Goal: Find specific page/section: Find specific page/section

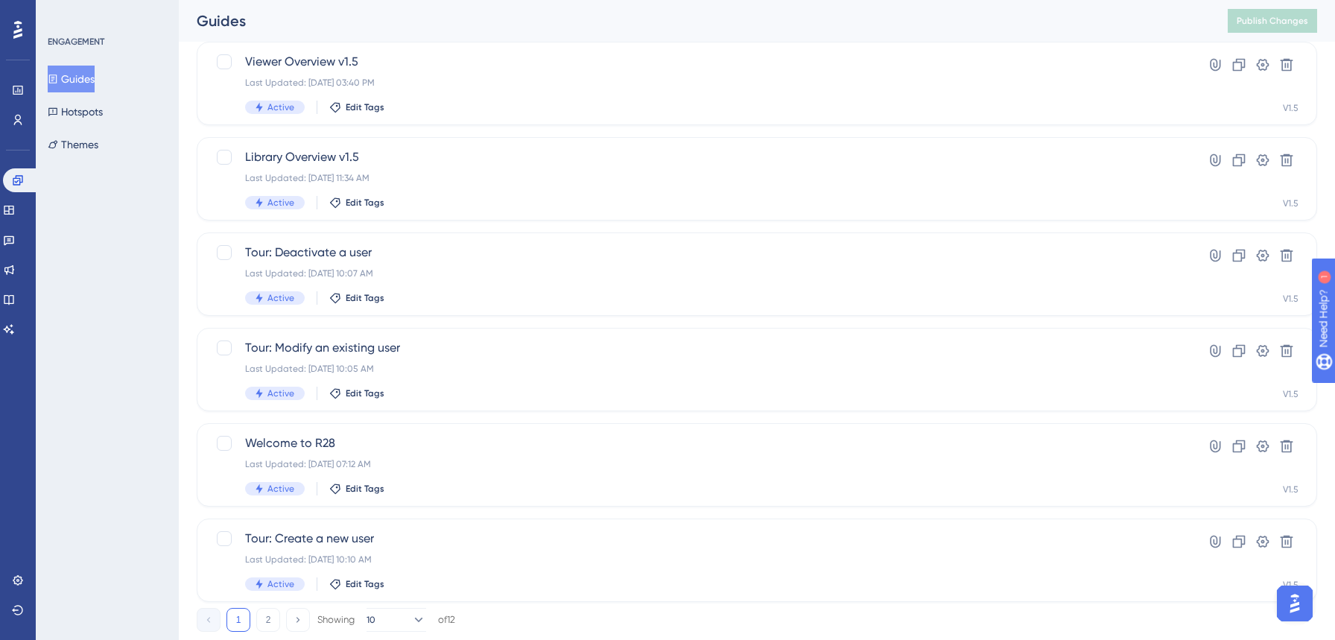
scroll to position [516, 0]
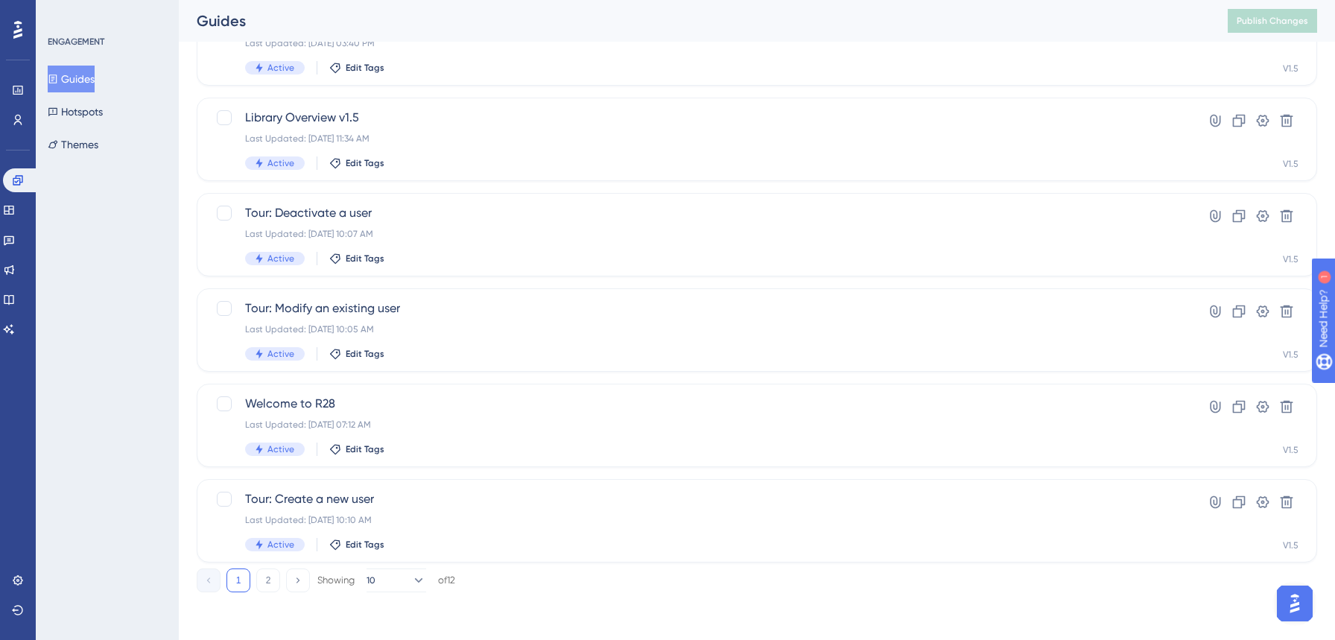
click at [267, 581] on div "✨ Save My Spot!✨" at bounding box center [668, 296] width 1335 height 640
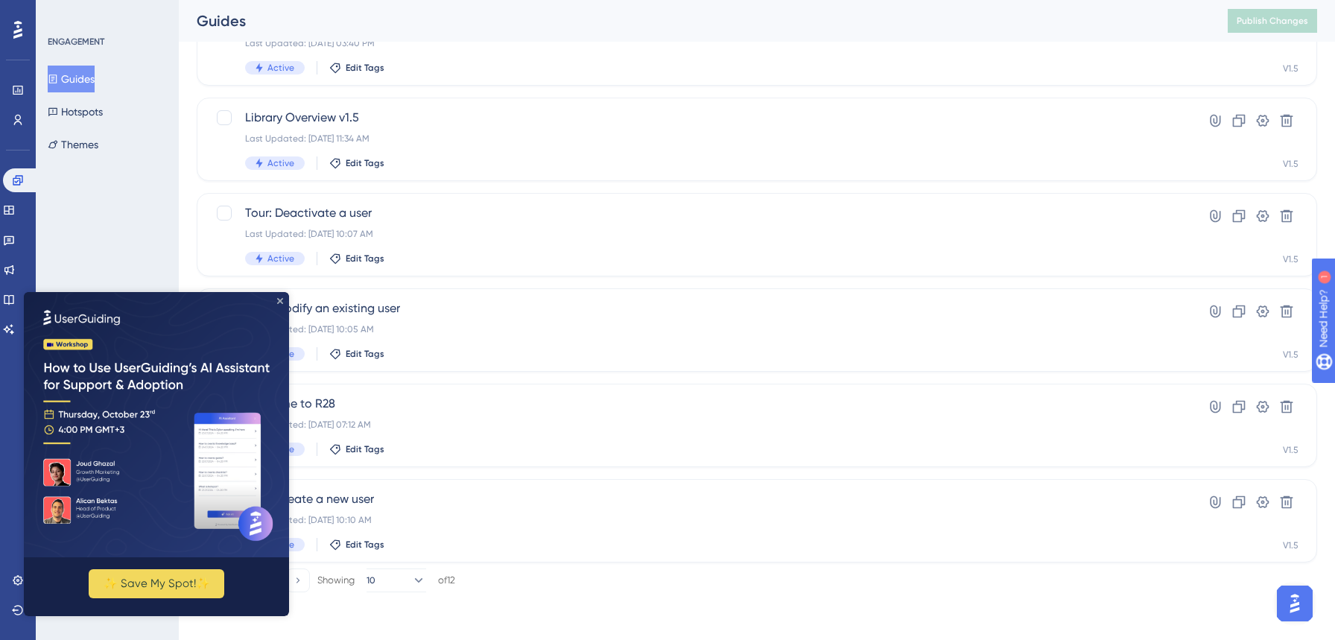
click at [282, 301] on icon "Close Preview" at bounding box center [280, 301] width 6 height 6
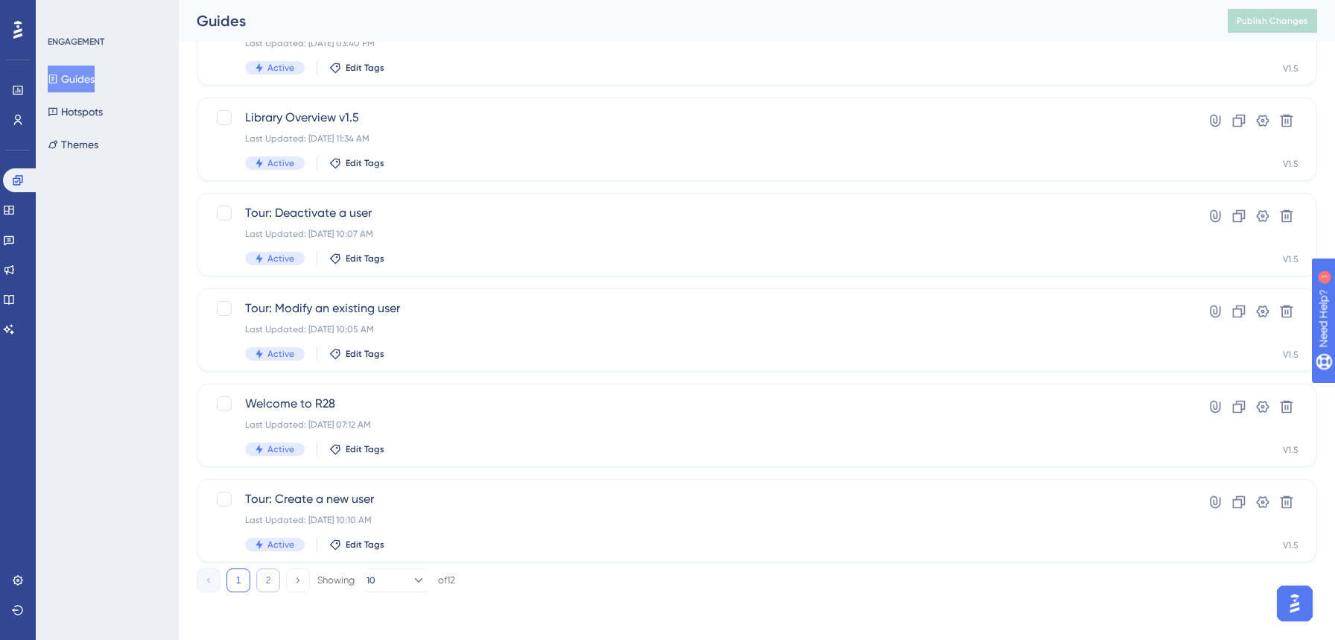
click at [264, 585] on button "2" at bounding box center [268, 580] width 24 height 24
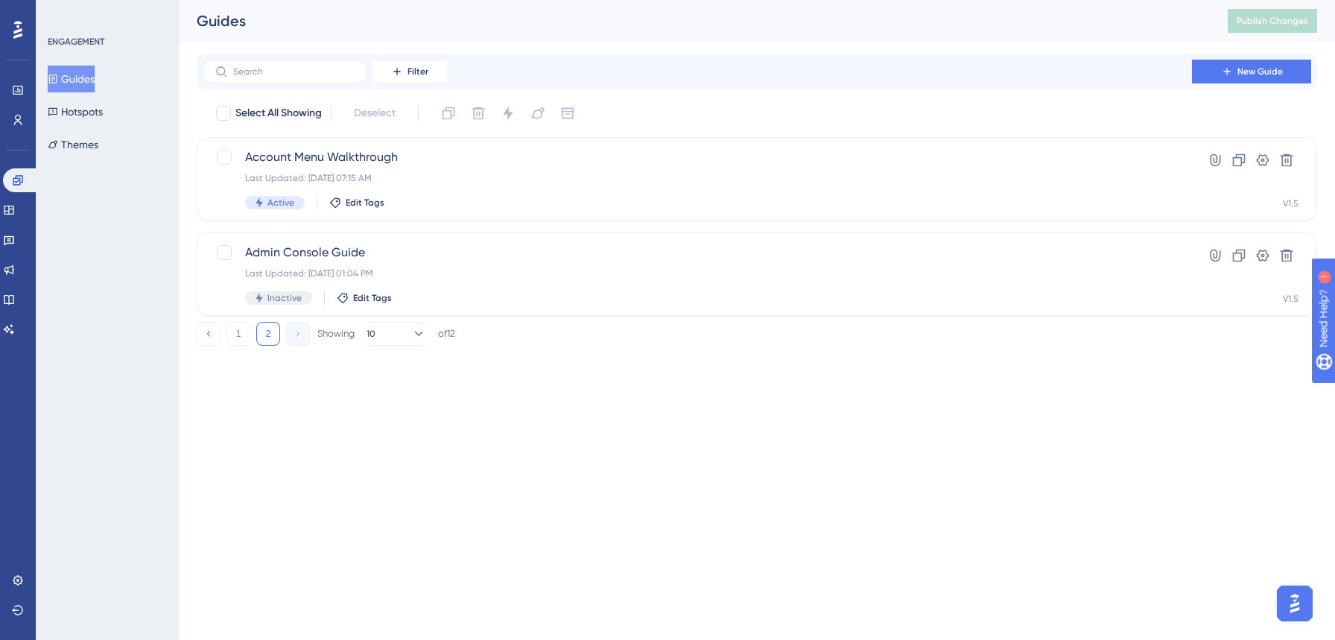
scroll to position [0, 0]
click at [246, 337] on button "1" at bounding box center [238, 334] width 24 height 24
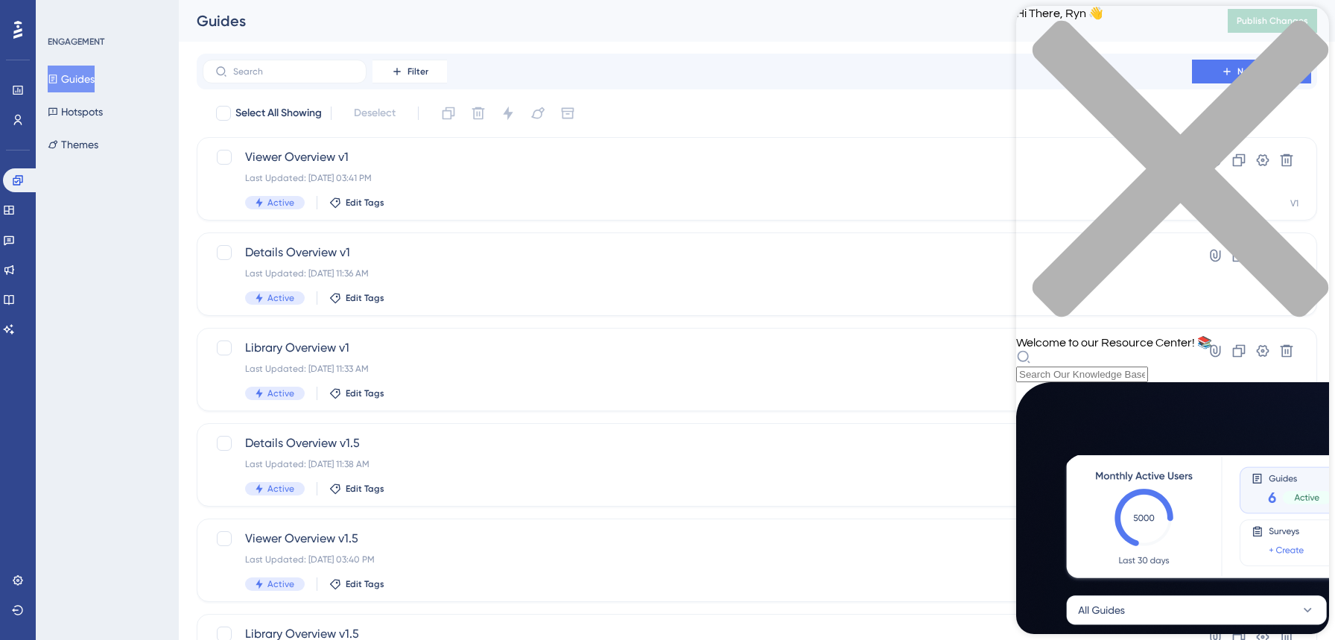
click at [1307, 30] on icon "close resource center" at bounding box center [1172, 176] width 313 height 313
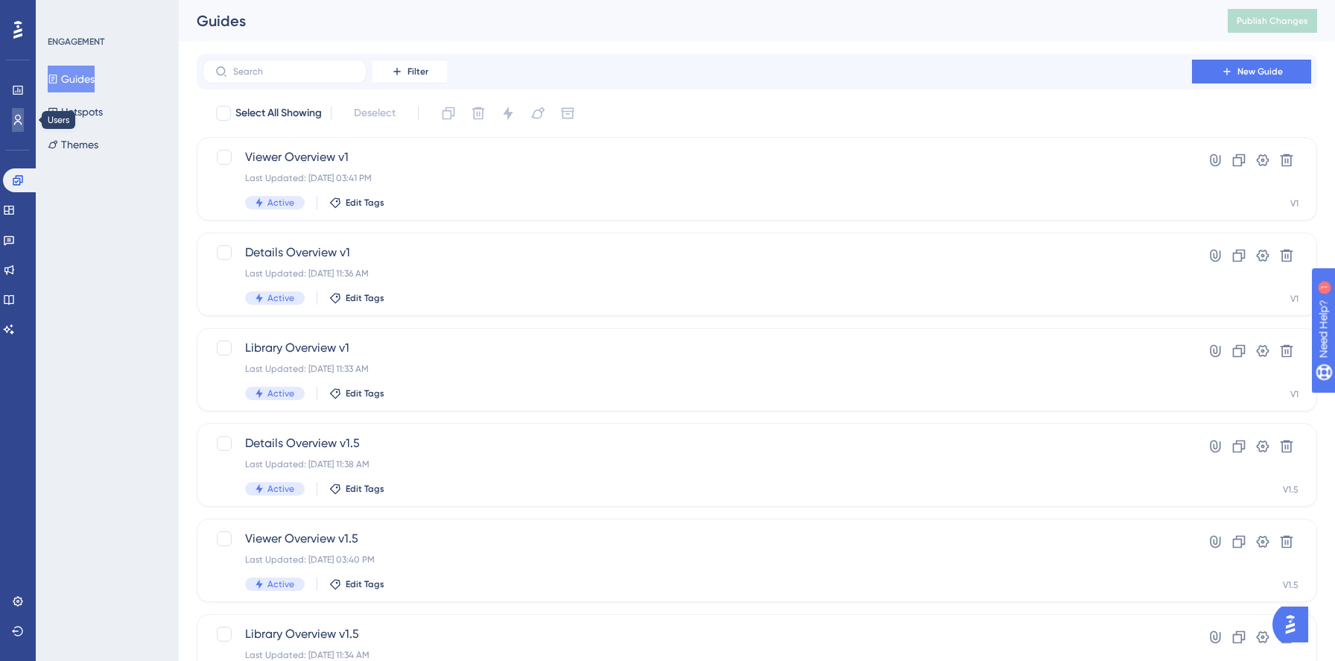
click at [12, 120] on link at bounding box center [18, 120] width 12 height 24
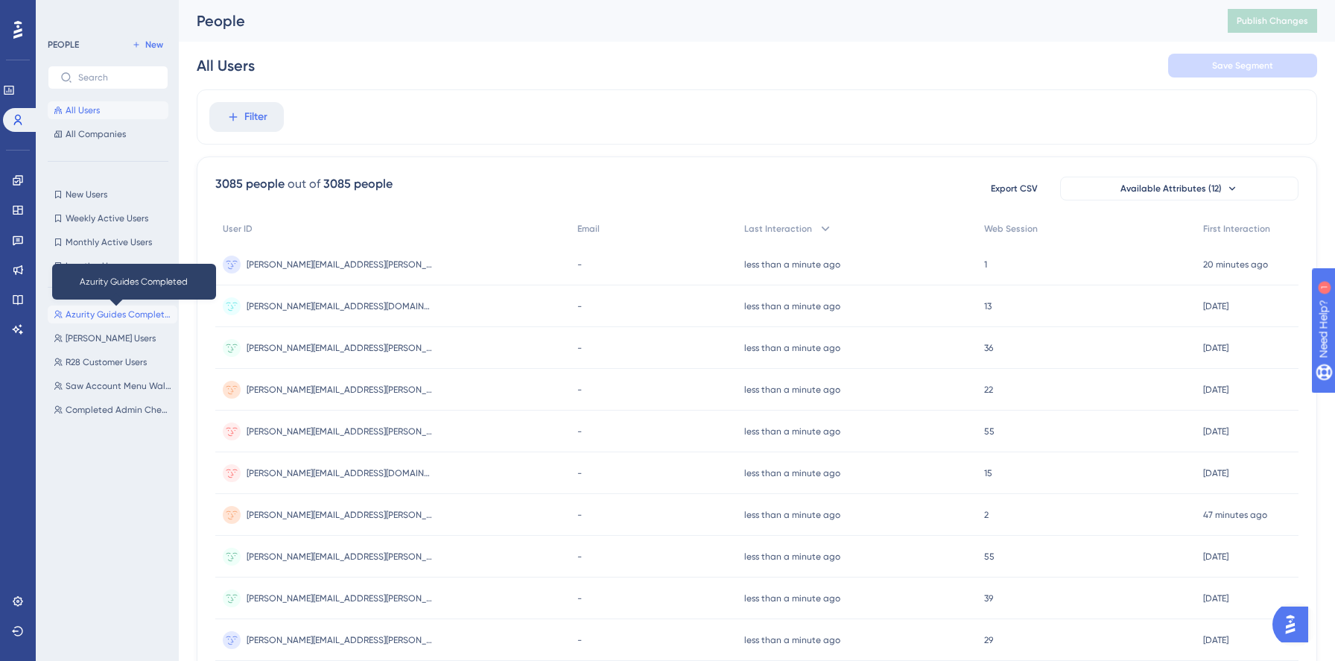
click at [107, 315] on span "Azurity Guides Completed" at bounding box center [119, 314] width 106 height 12
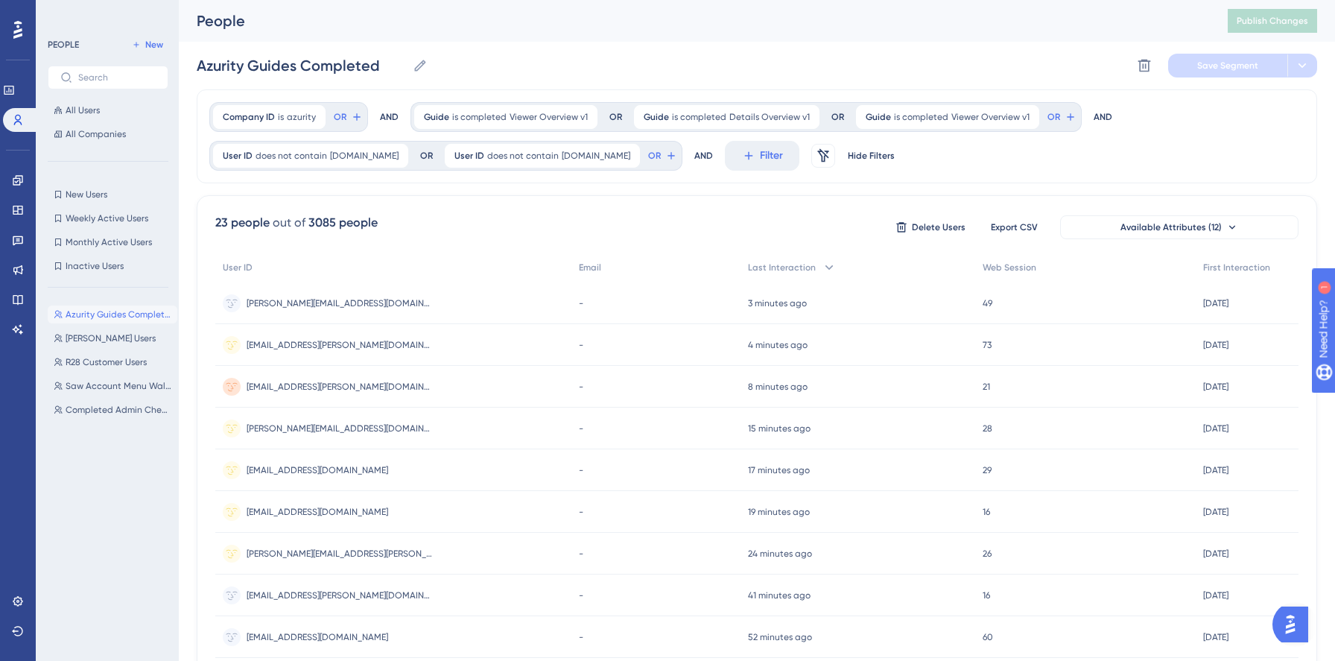
click at [124, 329] on div "Azurity Guides Completed Azurity Guides Completed [PERSON_NAME] Users [PERSON_N…" at bounding box center [113, 466] width 130 height 335
click at [124, 336] on button "[PERSON_NAME] Users [PERSON_NAME] Users" at bounding box center [113, 338] width 130 height 18
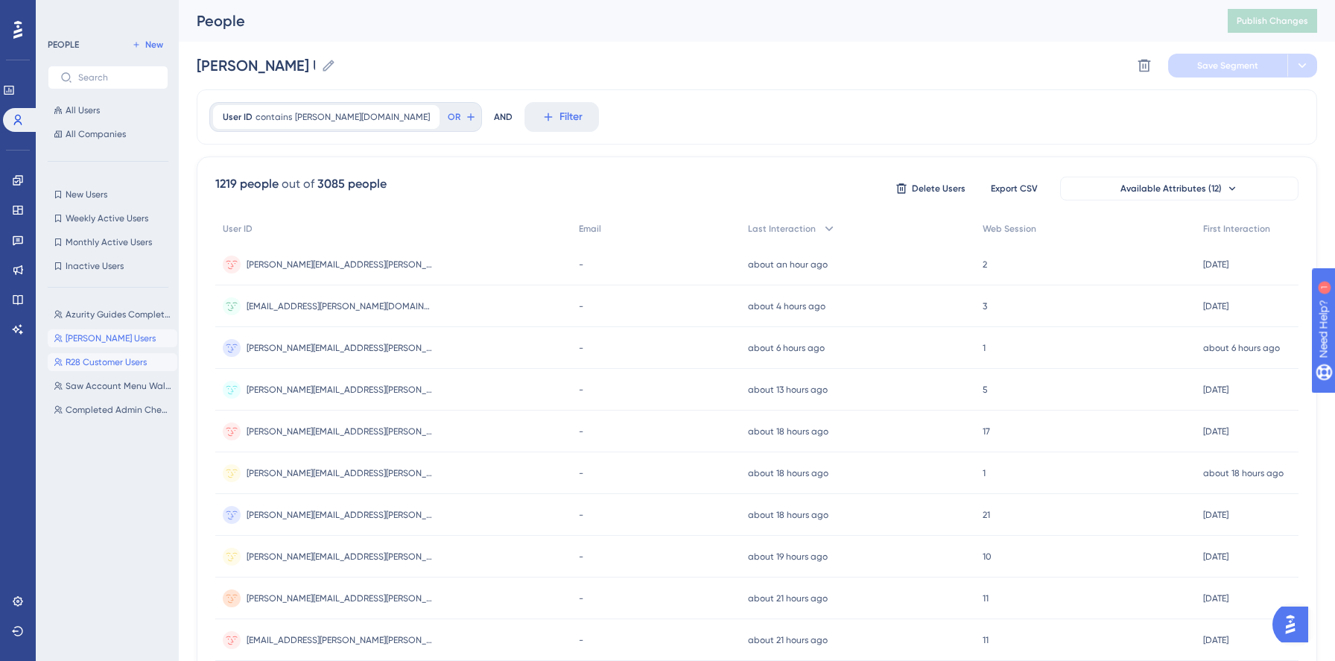
click at [128, 358] on span "R28 Customer Users" at bounding box center [106, 362] width 81 height 12
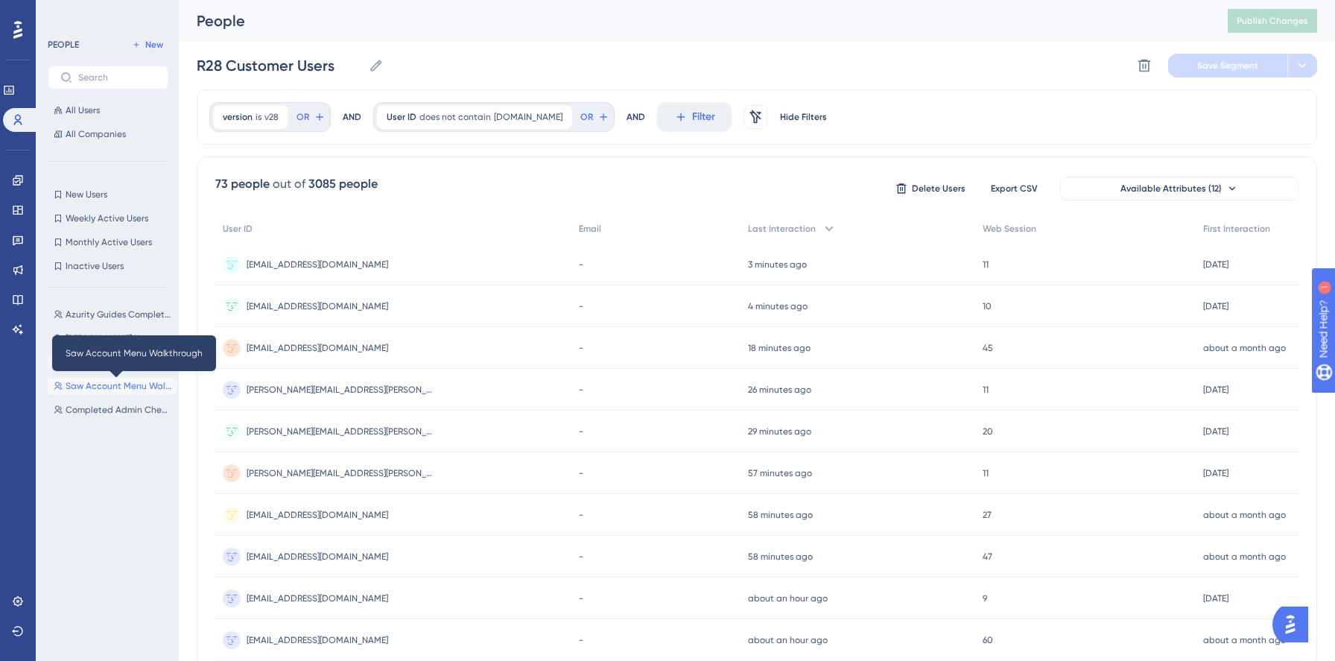
click at [135, 387] on span "Saw Account Menu Walkthrough" at bounding box center [119, 386] width 106 height 12
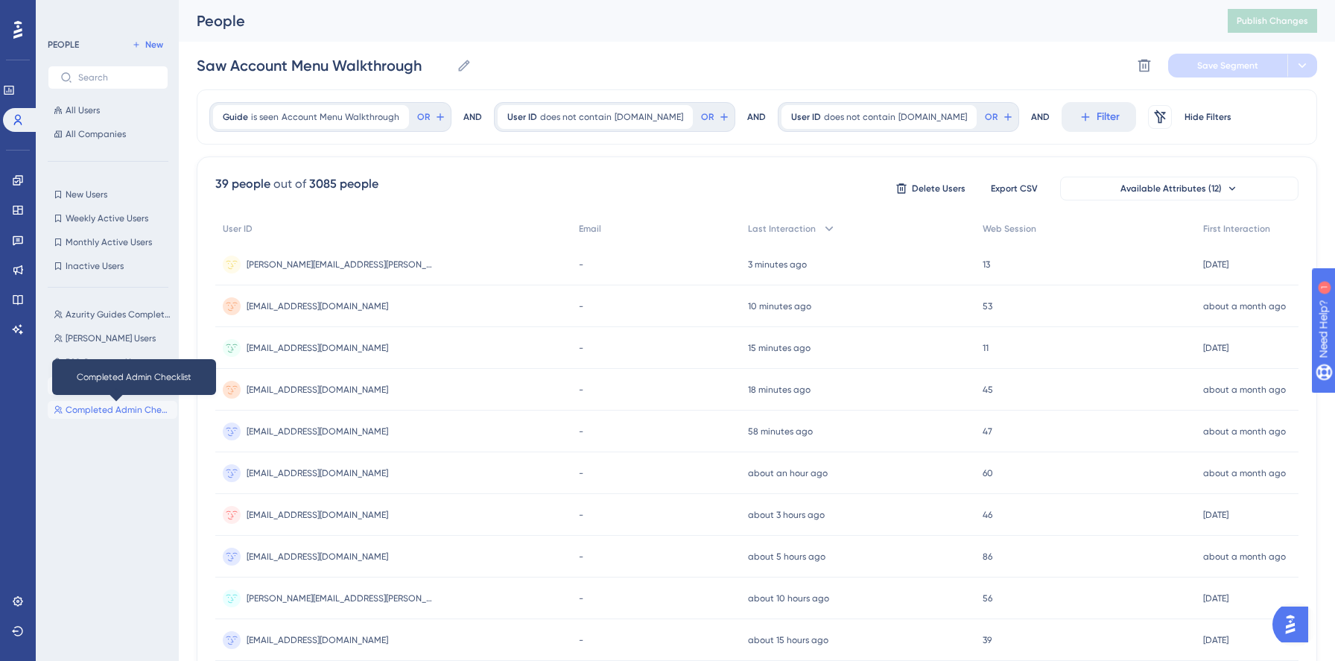
click at [130, 414] on span "Completed Admin Checklist" at bounding box center [119, 410] width 106 height 12
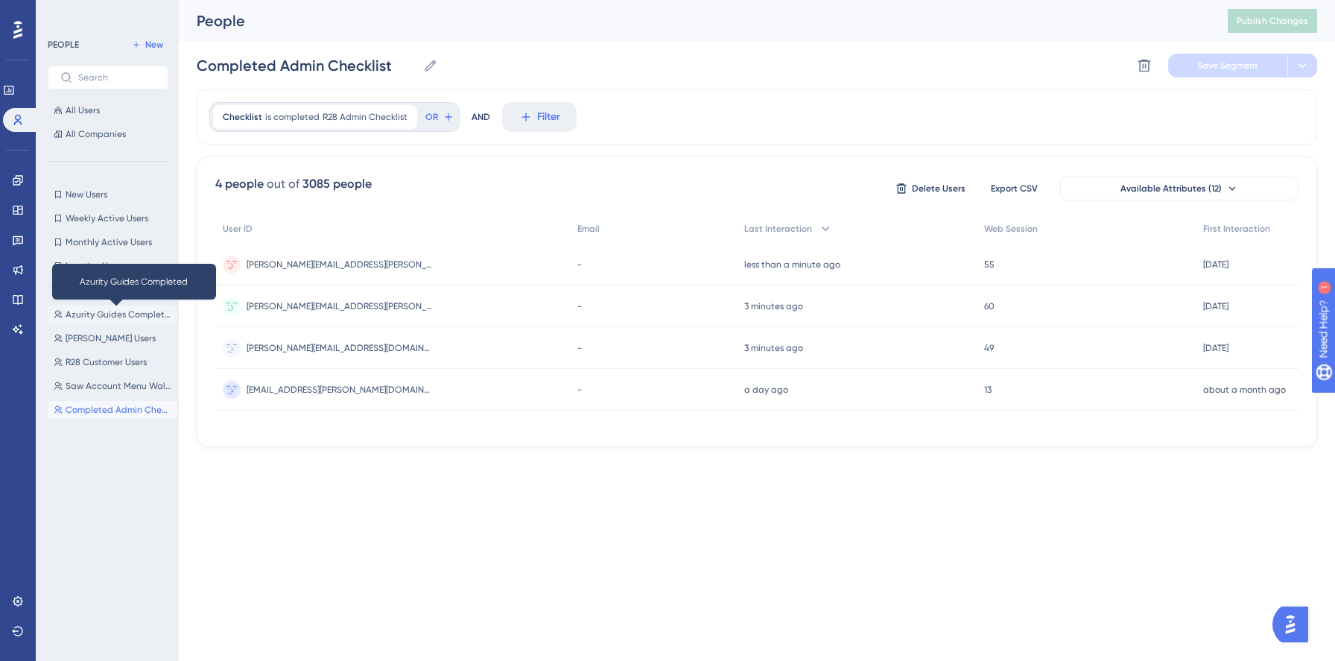
click at [112, 316] on span "Azurity Guides Completed" at bounding box center [119, 314] width 106 height 12
type input "Azurity Guides Completed"
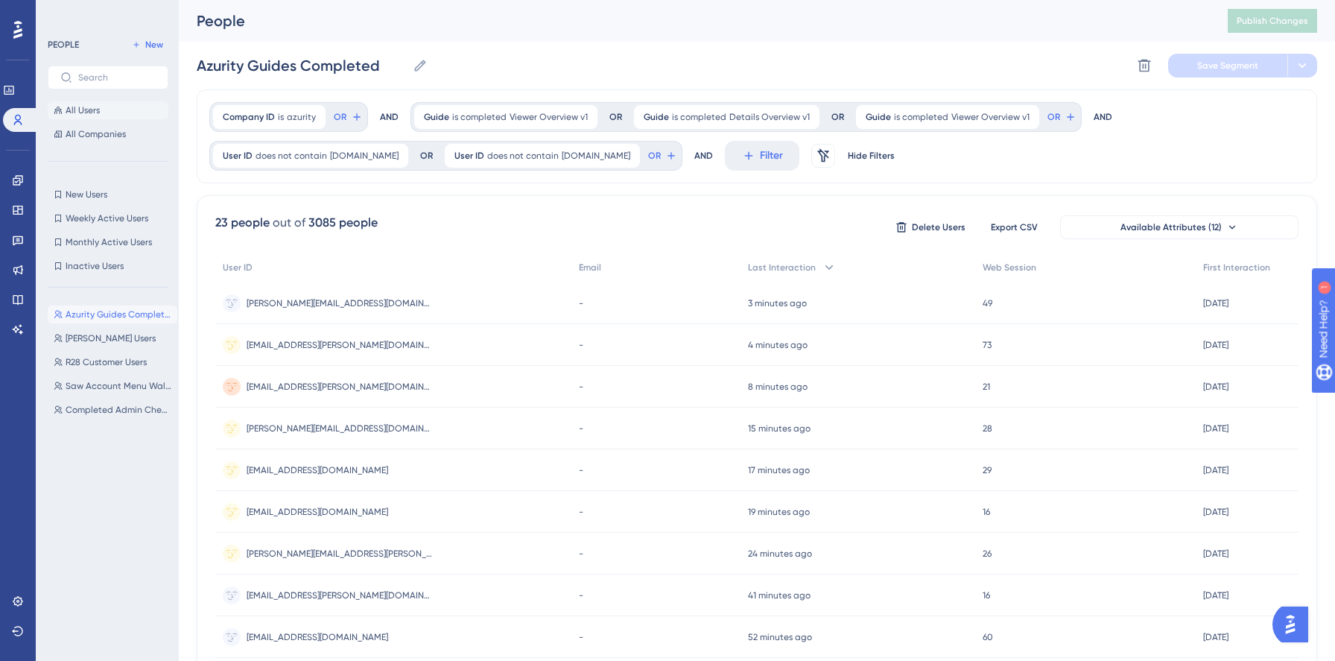
click at [101, 108] on button "All Users" at bounding box center [108, 110] width 121 height 18
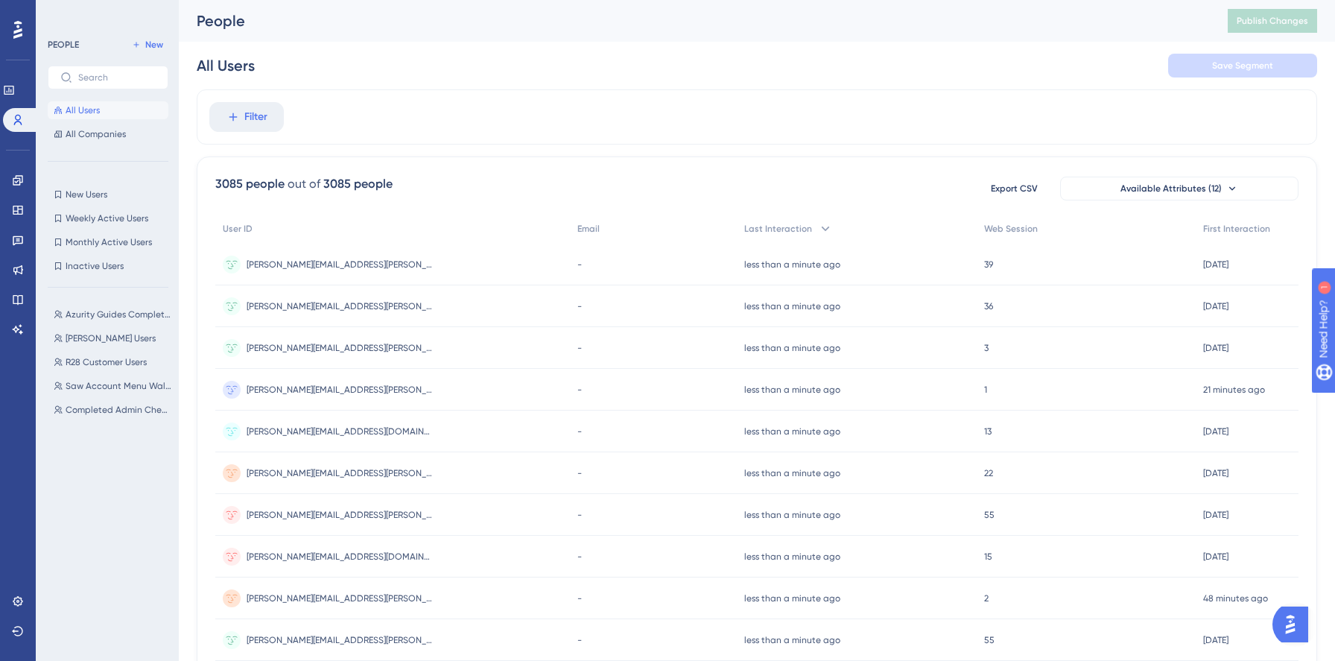
click at [89, 324] on div "Azurity Guides Completed Azurity Guides Completed [PERSON_NAME] Users [PERSON_N…" at bounding box center [113, 466] width 130 height 335
click at [86, 311] on span "Azurity Guides Completed" at bounding box center [119, 314] width 106 height 12
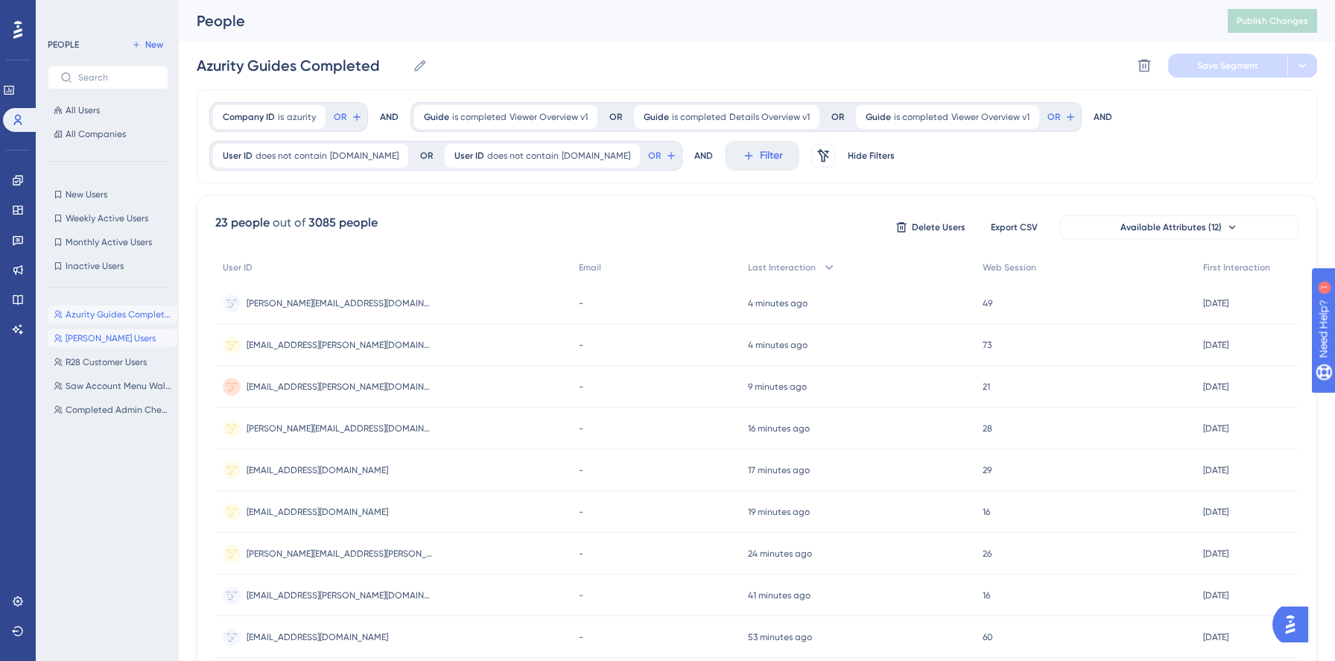
click at [89, 341] on span "[PERSON_NAME] Users" at bounding box center [111, 338] width 90 height 12
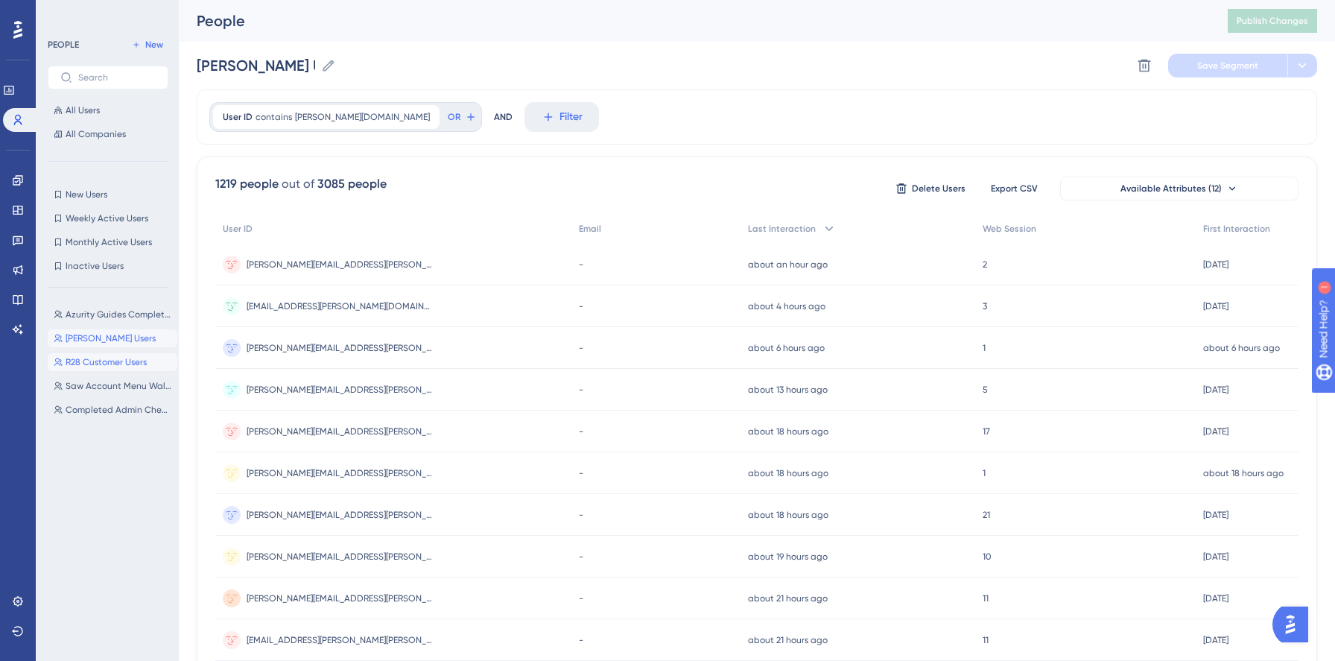
click at [112, 364] on span "R28 Customer Users" at bounding box center [106, 362] width 81 height 12
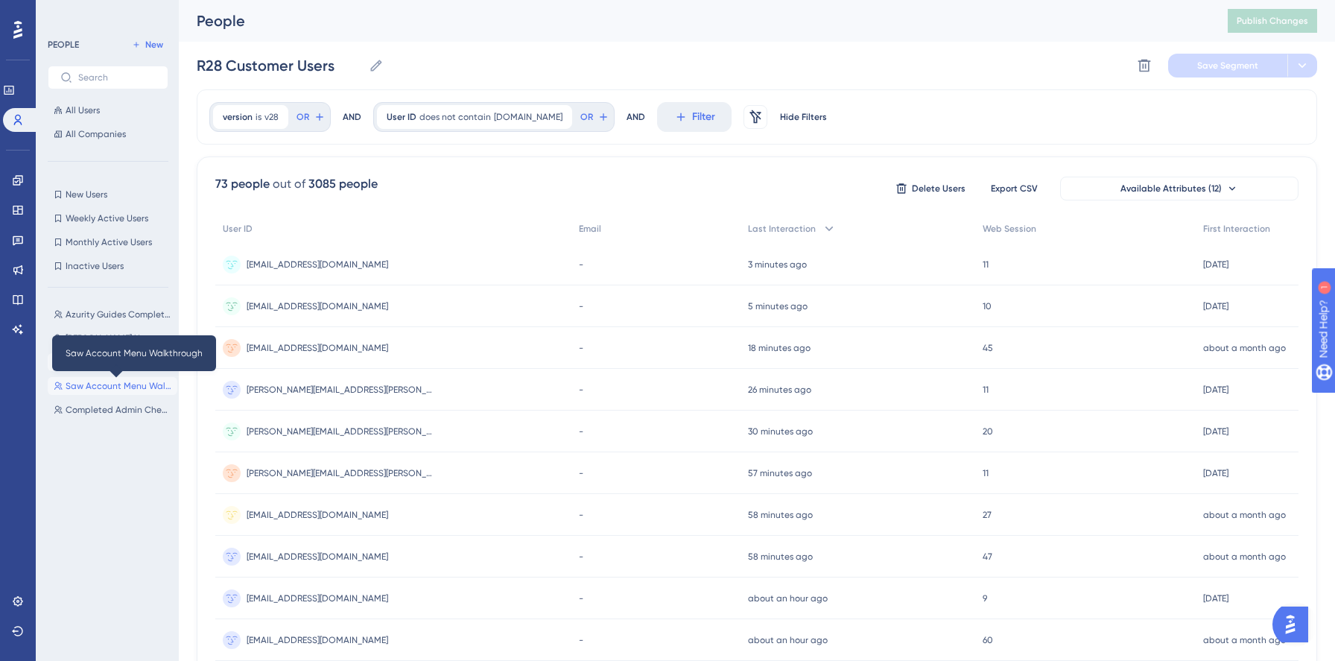
click at [118, 387] on span "Saw Account Menu Walkthrough" at bounding box center [119, 386] width 106 height 12
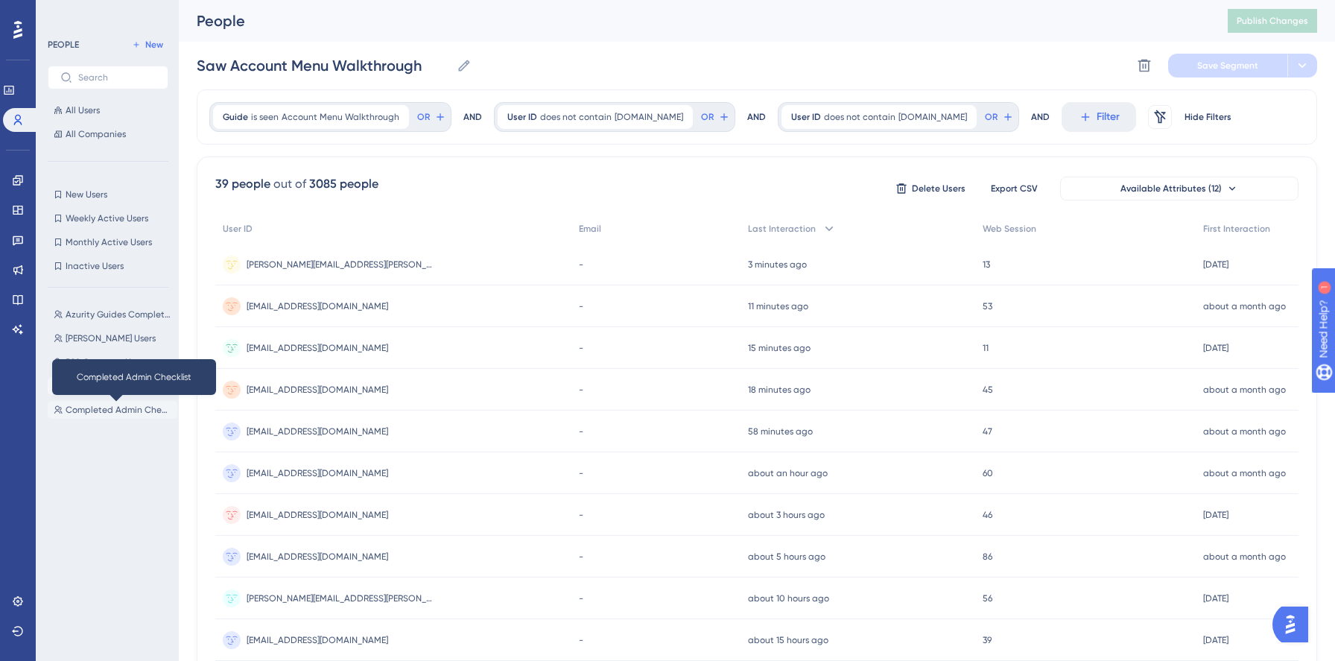
click at [118, 409] on span "Completed Admin Checklist" at bounding box center [119, 410] width 106 height 12
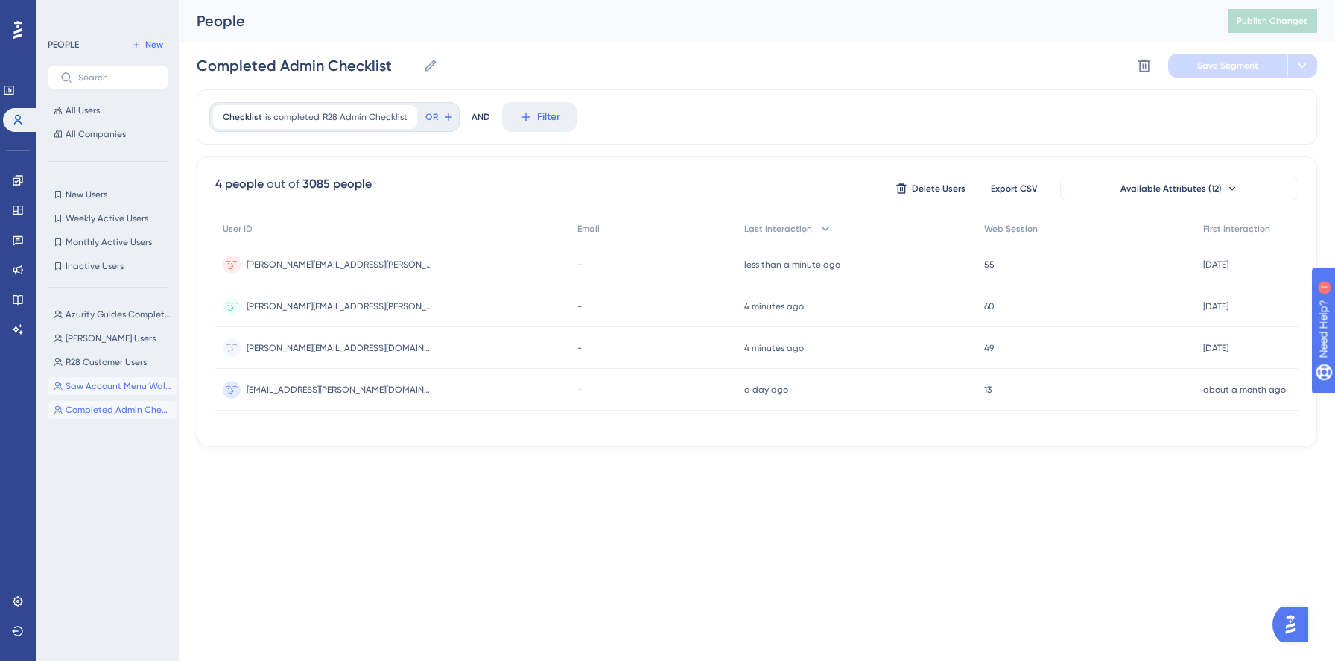
click at [118, 393] on button "Saw Account Menu Walkthrough Saw Account Menu Walkthrough" at bounding box center [113, 386] width 130 height 18
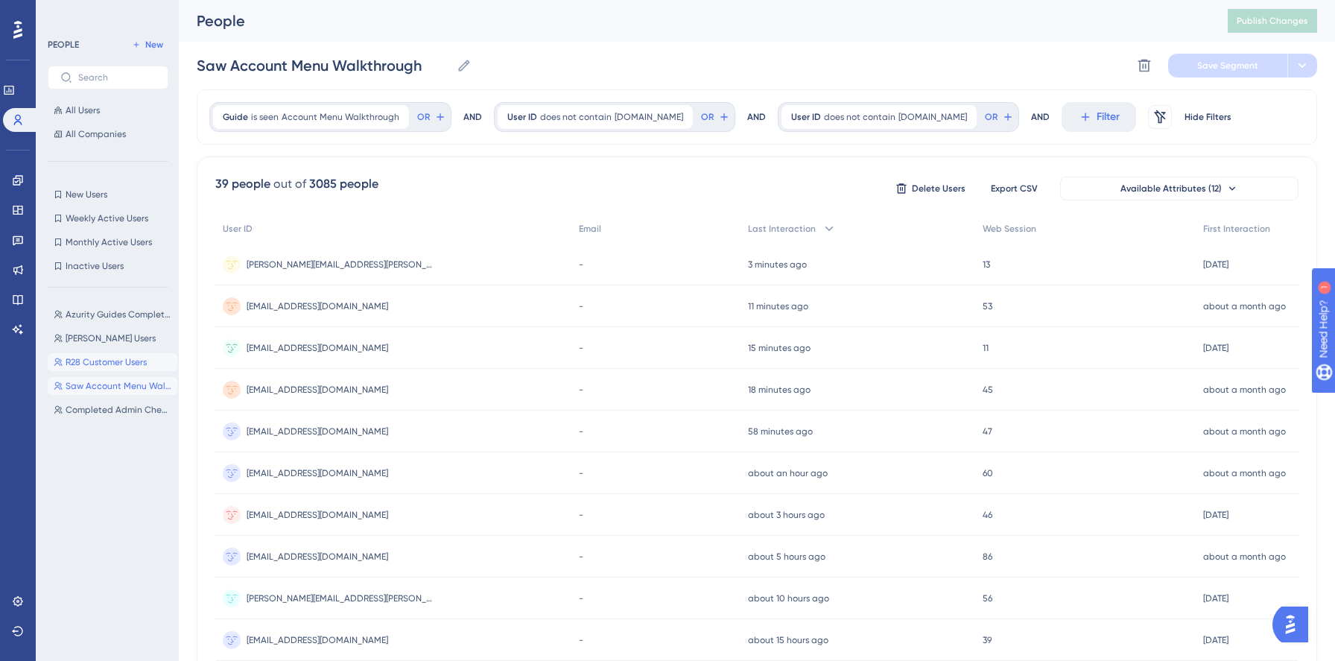
click at [107, 362] on span "R28 Customer Users" at bounding box center [106, 362] width 81 height 12
type input "R28 Customer Users"
